Goal: Book appointment/travel/reservation

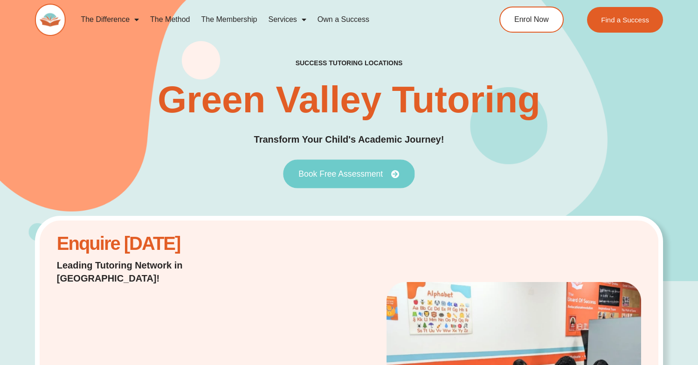
click at [358, 167] on link "Book Free Assessment" at bounding box center [349, 174] width 132 height 29
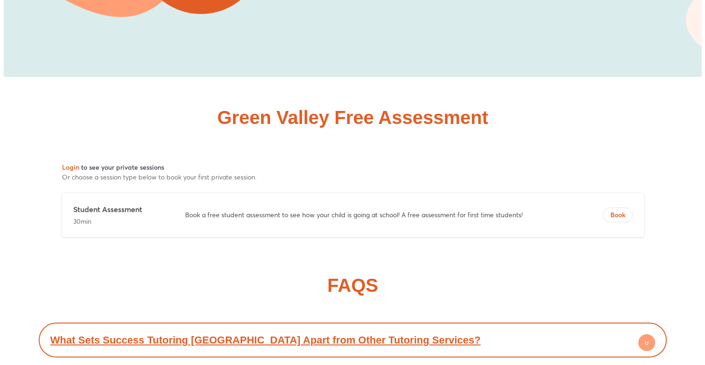
scroll to position [4290, 0]
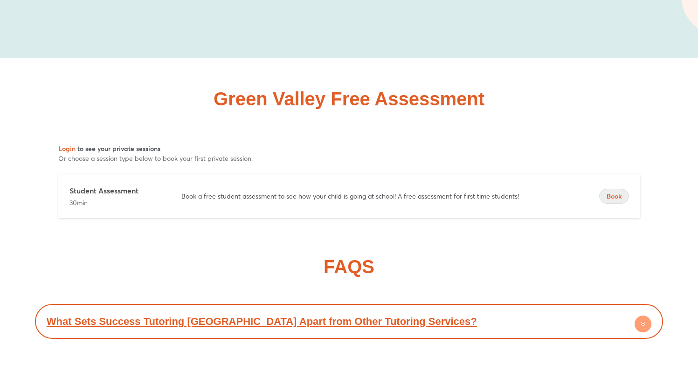
click at [621, 192] on span "Book" at bounding box center [614, 196] width 29 height 9
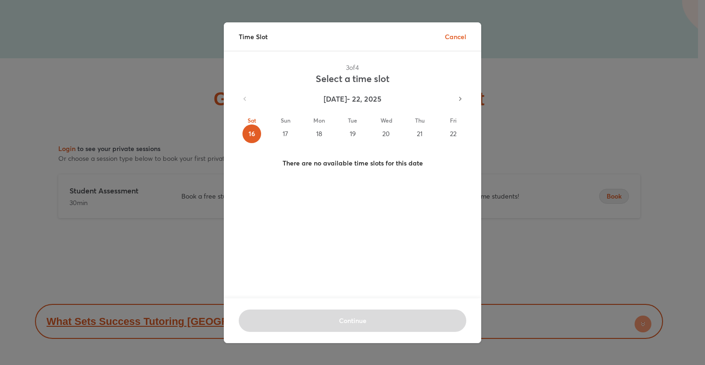
click at [416, 134] on div "21" at bounding box center [419, 134] width 19 height 19
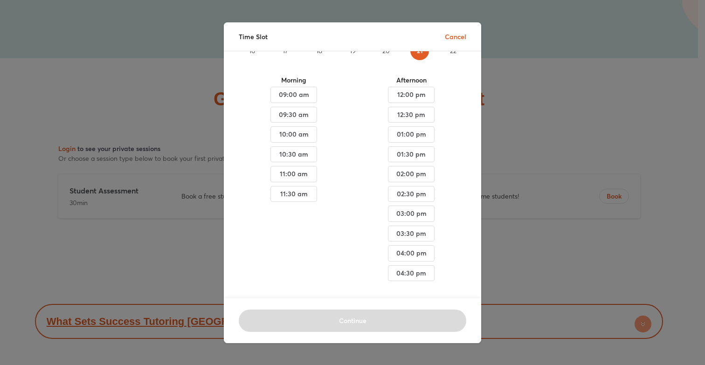
scroll to position [95, 0]
click at [309, 101] on span "03:30 pm" at bounding box center [293, 95] width 31 height 12
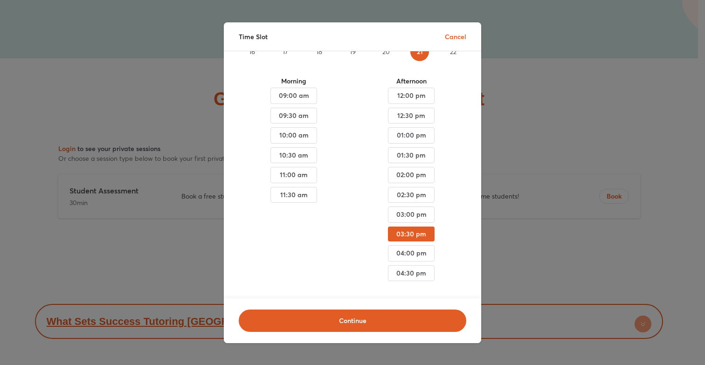
scroll to position [94, 0]
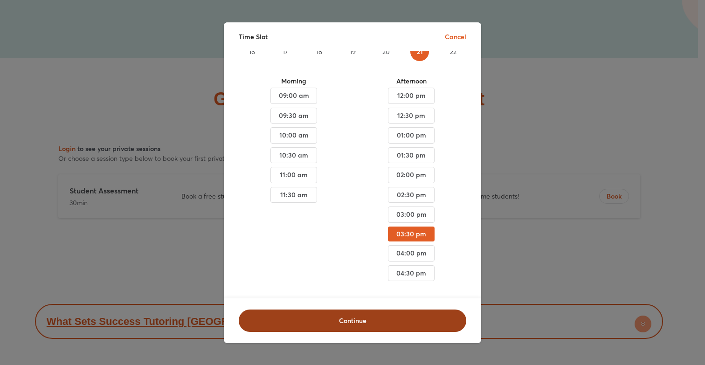
click at [355, 319] on span "Continue" at bounding box center [352, 320] width 203 height 9
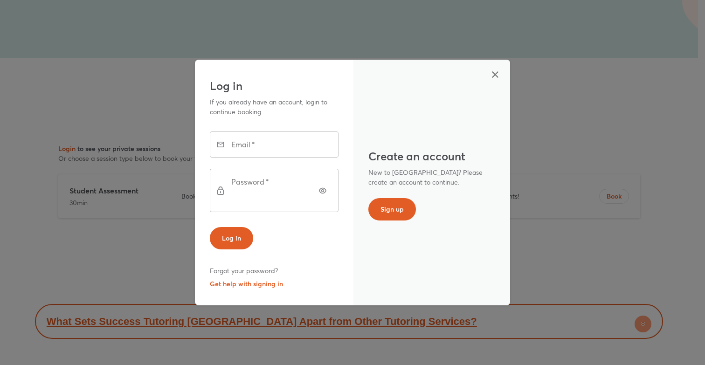
click at [280, 145] on input "text" at bounding box center [287, 145] width 103 height 26
type input "**********"
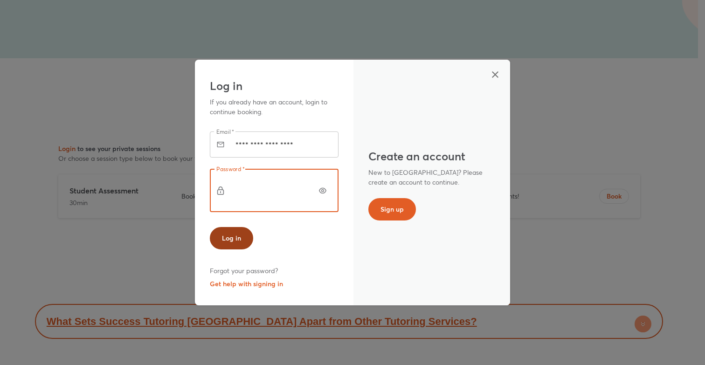
click at [240, 234] on span "Log in" at bounding box center [231, 238] width 19 height 9
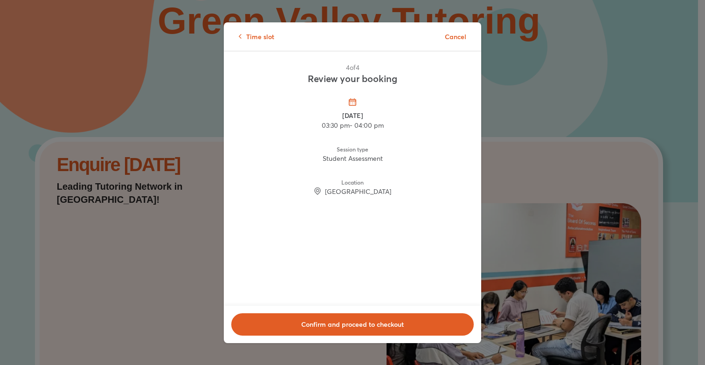
scroll to position [0, 0]
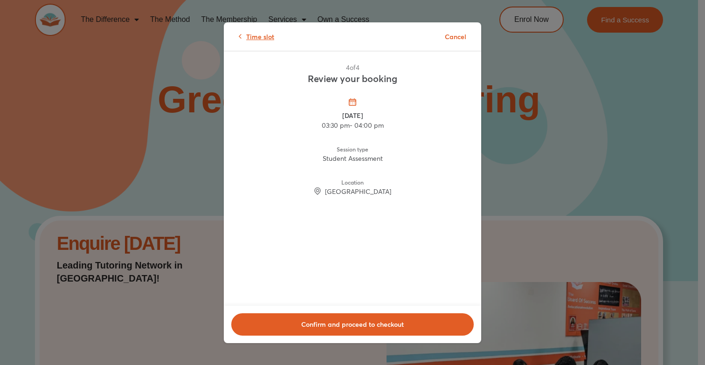
click at [241, 38] on icon at bounding box center [240, 36] width 3 height 5
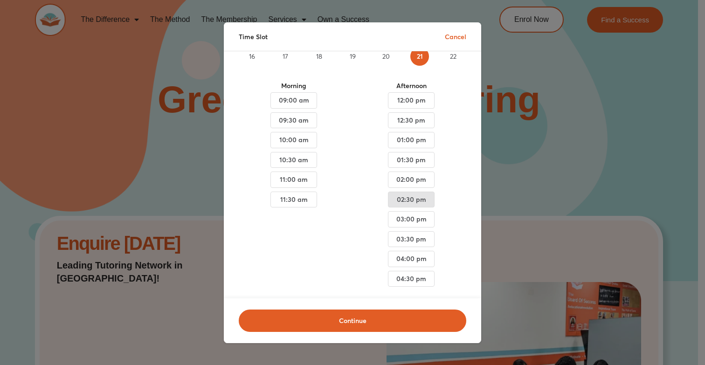
scroll to position [95, 0]
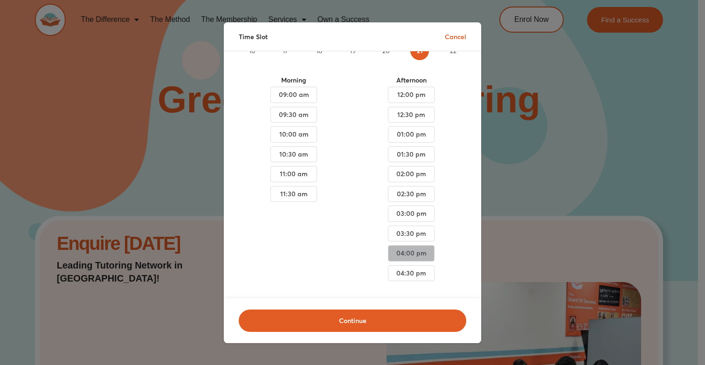
click at [309, 101] on span "04:00 pm" at bounding box center [293, 95] width 31 height 12
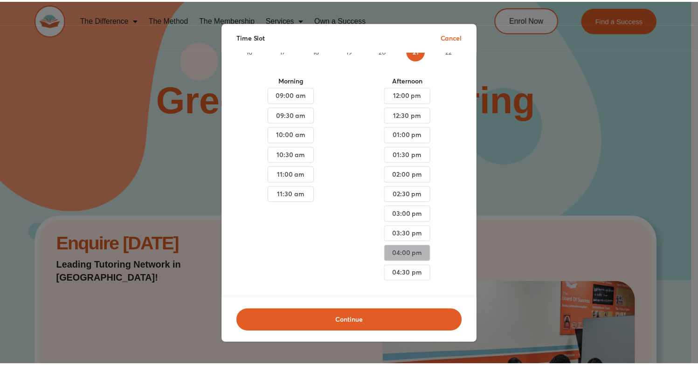
scroll to position [94, 0]
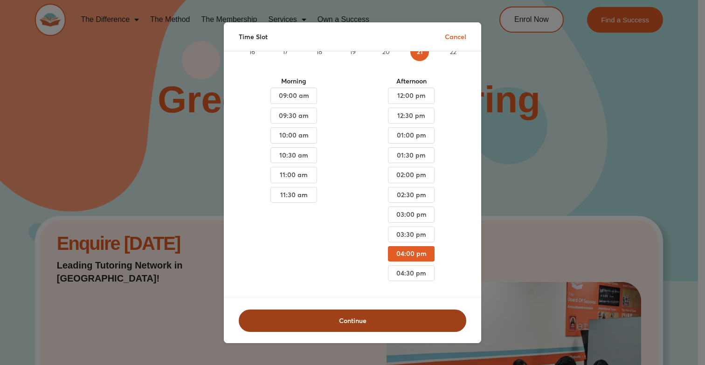
click at [379, 316] on span "Continue" at bounding box center [352, 320] width 203 height 9
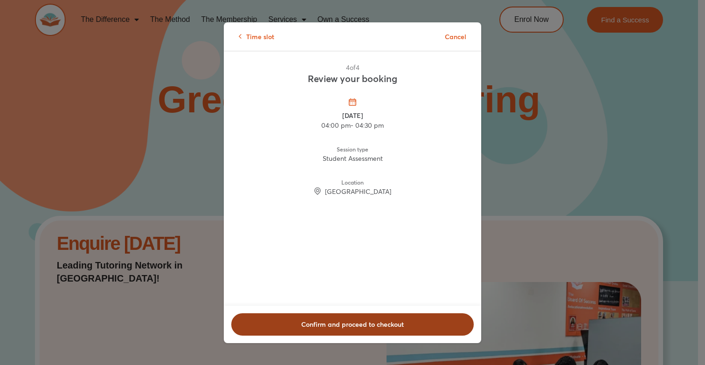
click at [368, 326] on span "Confirm and proceed to checkout" at bounding box center [352, 324] width 218 height 9
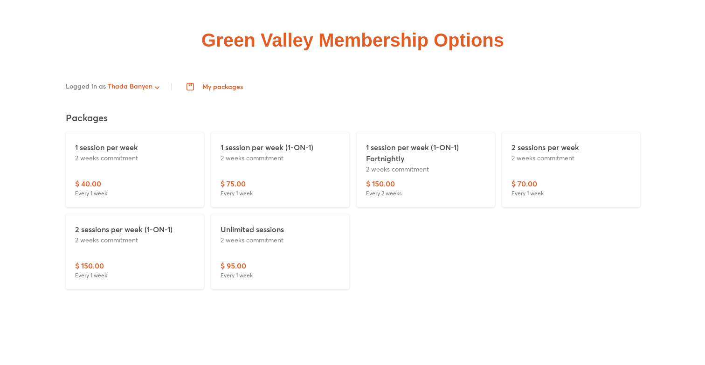
scroll to position [2186, 0]
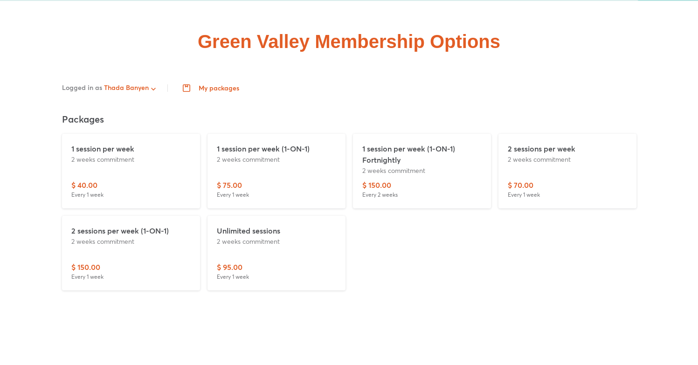
click at [257, 180] on div "$ 75.00 Every 1 week" at bounding box center [276, 190] width 119 height 20
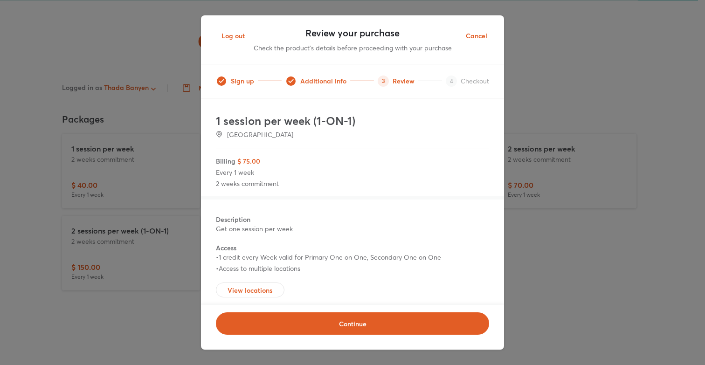
click at [478, 38] on span "Cancel" at bounding box center [476, 36] width 21 height 12
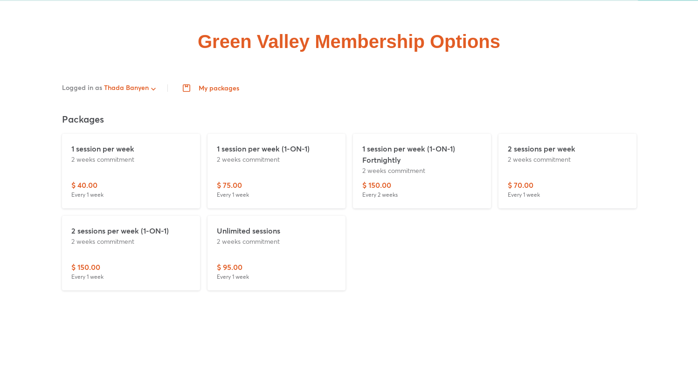
click at [543, 154] on p "2 weeks commitment" at bounding box center [567, 159] width 119 height 10
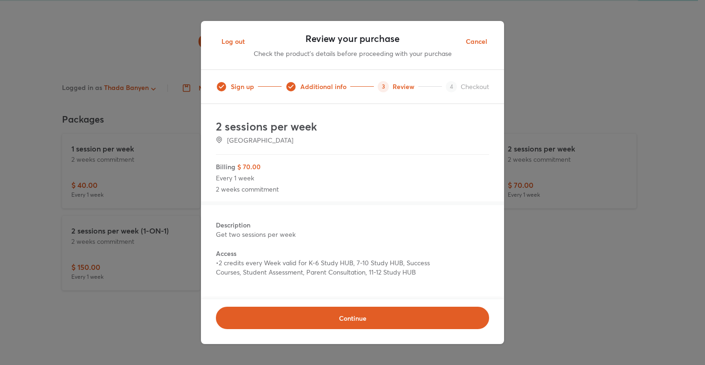
click at [481, 40] on span "Cancel" at bounding box center [476, 42] width 21 height 12
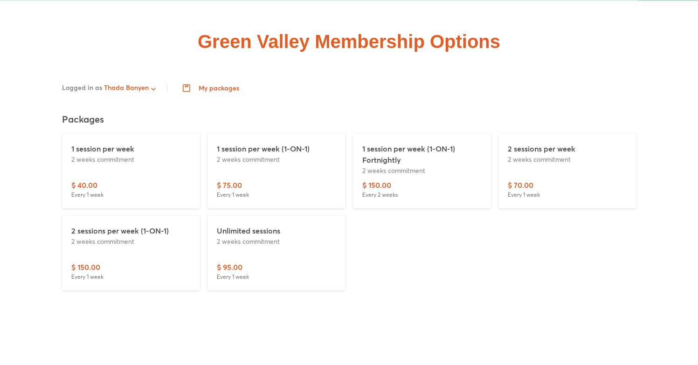
drag, startPoint x: 555, startPoint y: 138, endPoint x: 545, endPoint y: 230, distance: 92.9
click at [545, 230] on div "1 session per week 2 weeks commitment $ 40.00 Every 1 week 1 session per week (…" at bounding box center [349, 212] width 582 height 164
click at [570, 143] on div "2 sessions per week 2 weeks commitment" at bounding box center [567, 161] width 119 height 36
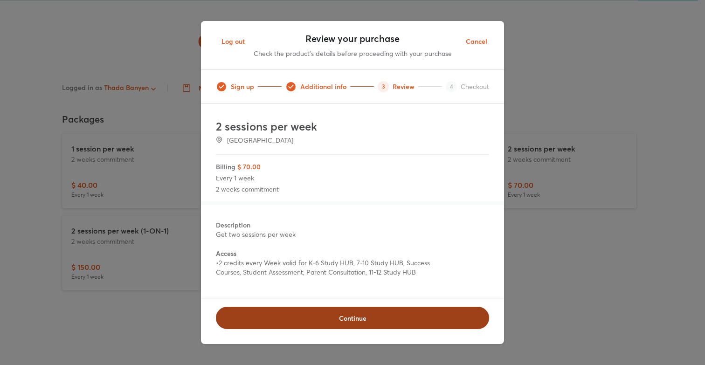
click at [385, 318] on span "Continue" at bounding box center [352, 318] width 249 height 9
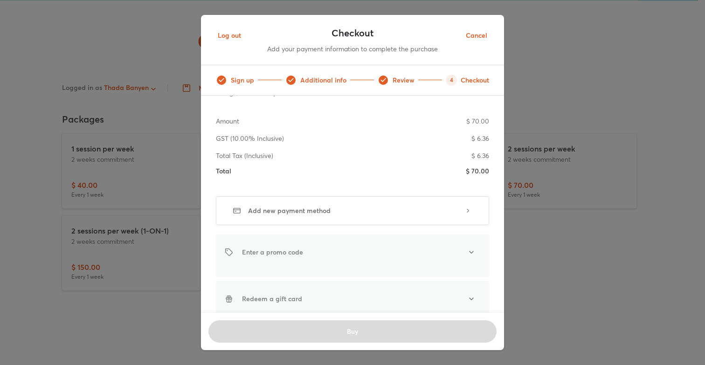
scroll to position [0, 0]
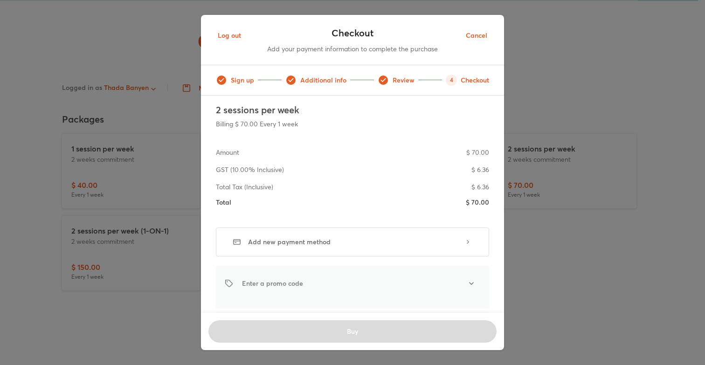
click at [400, 133] on div "2 sessions per week Billing $ 70.00 Every 1 week" at bounding box center [352, 119] width 273 height 33
click at [368, 175] on \(Inclusive\)-3 "Total Tax (Inclusive) $ 6.36" at bounding box center [352, 182] width 273 height 17
click at [408, 242] on span "Add new payment method" at bounding box center [356, 241] width 216 height 9
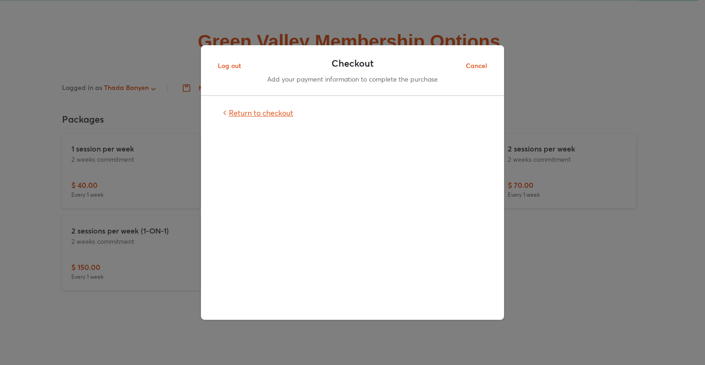
click at [248, 110] on span "Return to checkout" at bounding box center [261, 113] width 64 height 10
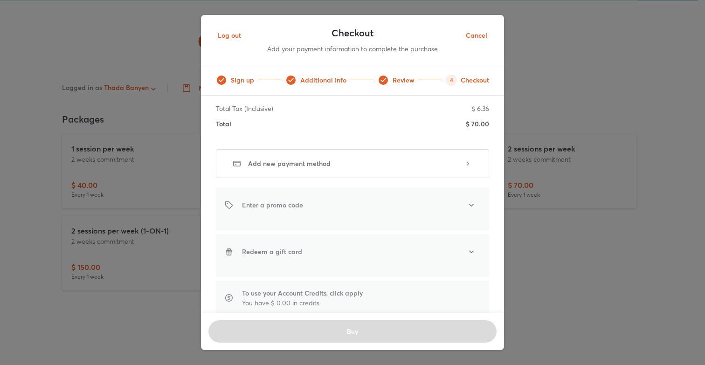
scroll to position [103, 0]
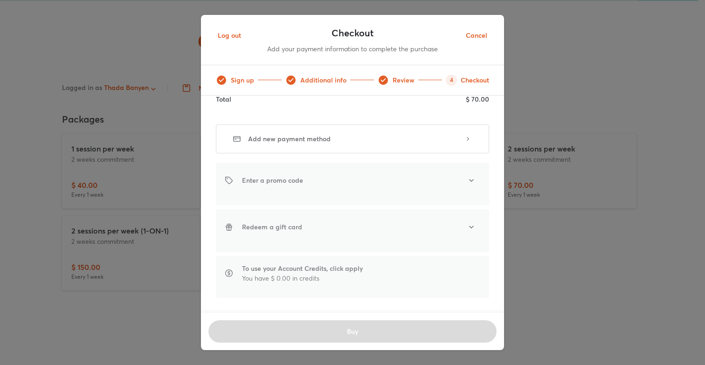
click at [465, 137] on icon at bounding box center [468, 138] width 7 height 7
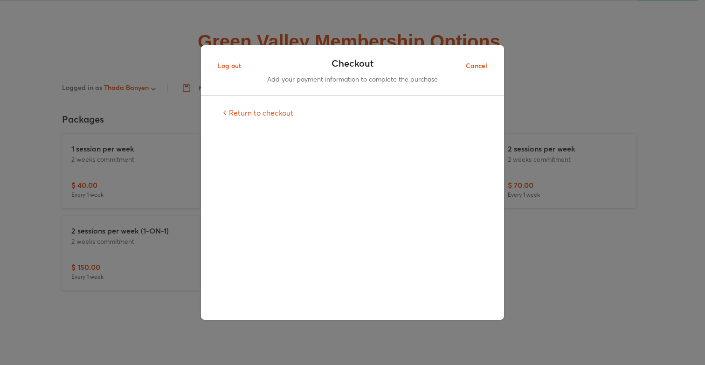
click at [252, 118] on div "Return to checkout" at bounding box center [352, 208] width 303 height 224
click at [253, 113] on span "Return to checkout" at bounding box center [261, 113] width 64 height 10
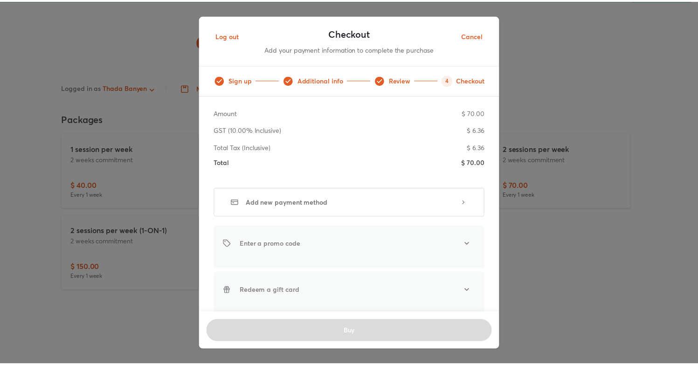
scroll to position [0, 0]
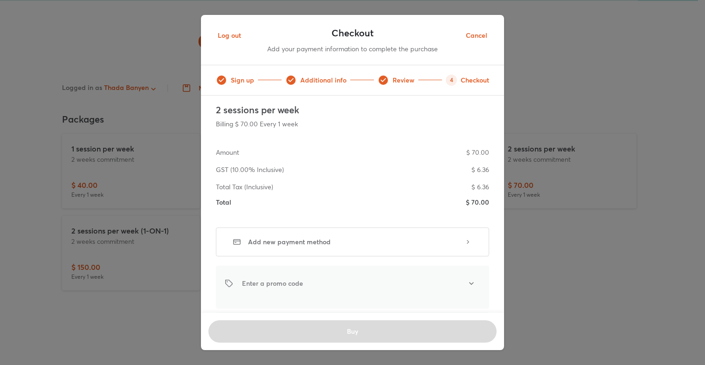
click at [256, 240] on span "Add new payment method" at bounding box center [356, 241] width 216 height 9
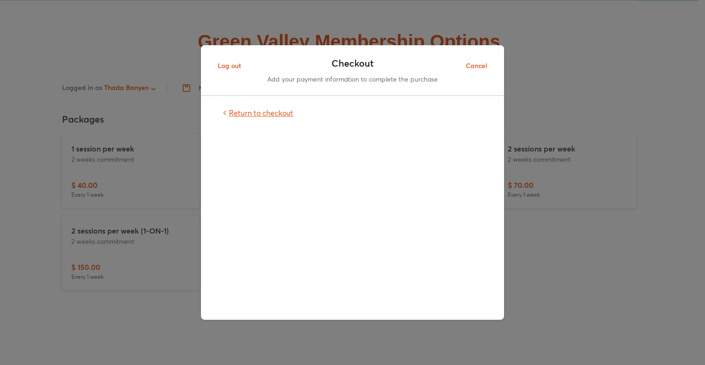
click at [262, 113] on span "Return to checkout" at bounding box center [261, 113] width 64 height 10
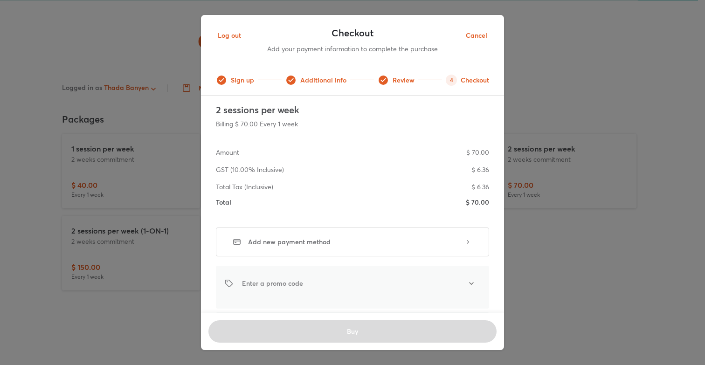
click at [477, 33] on span "Cancel" at bounding box center [476, 36] width 21 height 12
